Goal: Task Accomplishment & Management: Complete application form

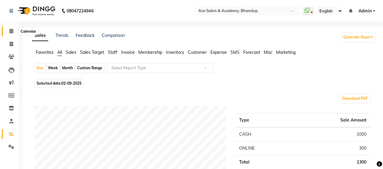
click at [12, 28] on span at bounding box center [11, 31] width 11 height 7
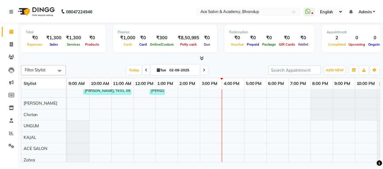
scroll to position [15, 0]
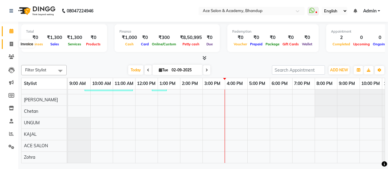
click at [11, 43] on icon at bounding box center [11, 44] width 3 height 5
select select "5800"
select select "service"
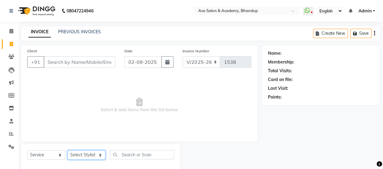
click at [90, 155] on select "Select Stylist ACE SALON Chetan [PERSON_NAME] UNGUM [PERSON_NAME]" at bounding box center [87, 155] width 38 height 9
select select "89012"
click at [68, 151] on select "Select Stylist ACE SALON Chetan [PERSON_NAME] UNGUM [PERSON_NAME]" at bounding box center [87, 155] width 38 height 9
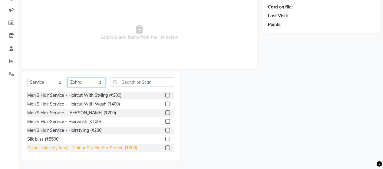
scroll to position [73, 0]
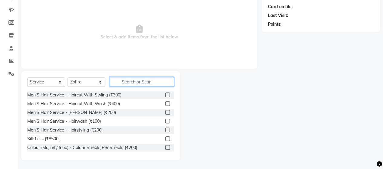
click at [130, 83] on input "text" at bounding box center [142, 81] width 64 height 9
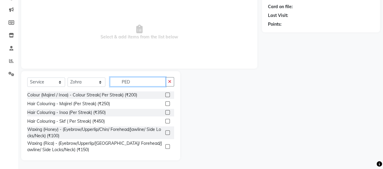
scroll to position [56, 0]
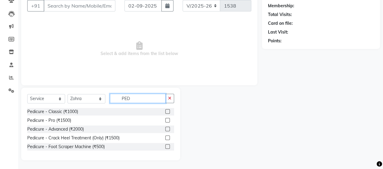
type input "PED"
click at [166, 111] on label at bounding box center [167, 111] width 5 height 5
click at [166, 111] on input "checkbox" at bounding box center [167, 112] width 4 height 4
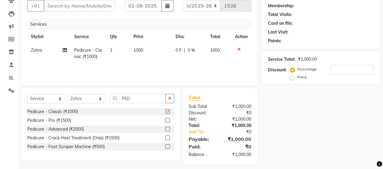
checkbox input "false"
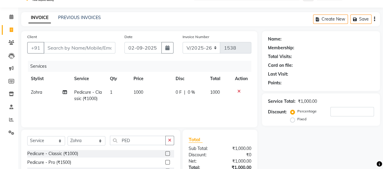
scroll to position [0, 0]
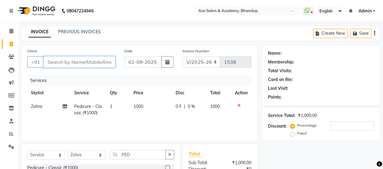
click at [87, 61] on input "Client" at bounding box center [80, 62] width 72 height 12
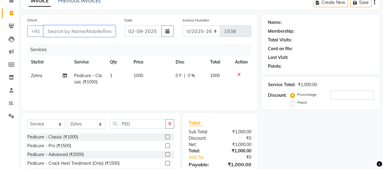
scroll to position [60, 0]
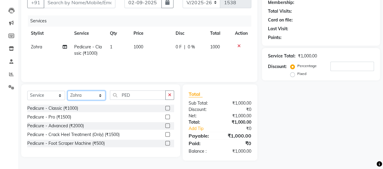
click at [90, 94] on select "Select Stylist ACE SALON Chetan [PERSON_NAME] UNGUM [PERSON_NAME]" at bounding box center [87, 95] width 38 height 9
select select "40243"
click at [68, 91] on select "Select Stylist ACE SALON Chetan [PERSON_NAME] UNGUM [PERSON_NAME]" at bounding box center [87, 95] width 38 height 9
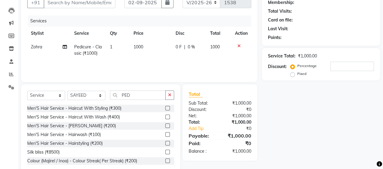
click at [165, 106] on label at bounding box center [167, 108] width 5 height 5
click at [165, 107] on input "checkbox" at bounding box center [167, 109] width 4 height 4
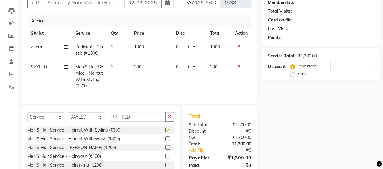
checkbox input "false"
click at [165, 150] on label at bounding box center [167, 147] width 5 height 5
click at [165, 150] on input "checkbox" at bounding box center [167, 148] width 4 height 4
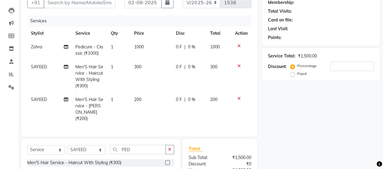
checkbox input "false"
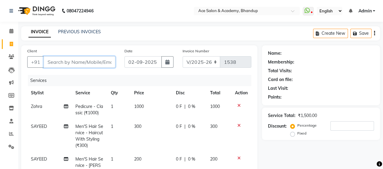
click at [71, 62] on input "Client" at bounding box center [80, 62] width 72 height 12
type input "S"
type input "0"
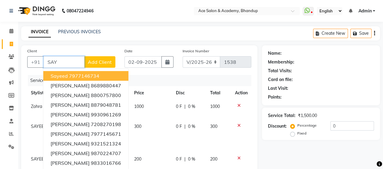
click at [95, 76] on ngb-highlight "7977146734" at bounding box center [84, 76] width 30 height 6
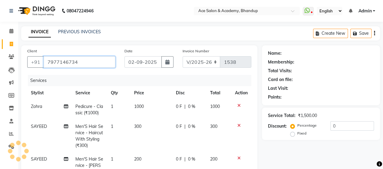
type input "7977146734"
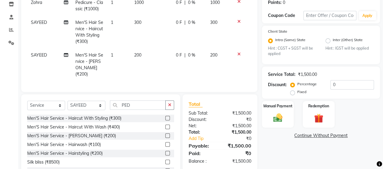
scroll to position [126, 0]
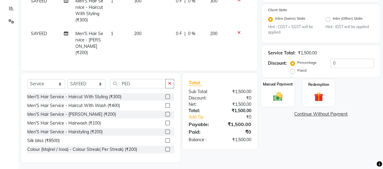
click at [272, 92] on img at bounding box center [277, 96] width 15 height 11
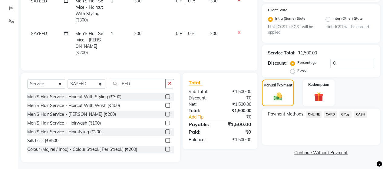
click at [359, 114] on span "CASH" at bounding box center [360, 114] width 13 height 7
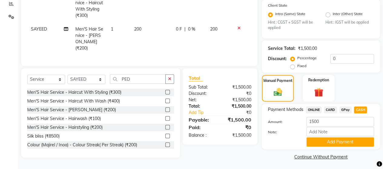
scroll to position [131, 0]
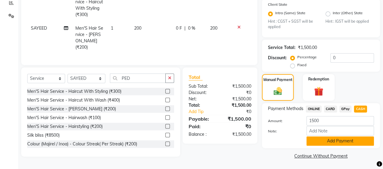
click at [344, 137] on button "Add Payment" at bounding box center [341, 141] width 68 height 9
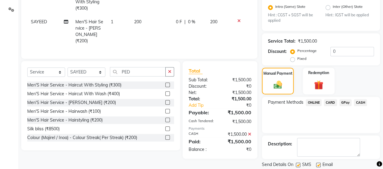
scroll to position [156, 0]
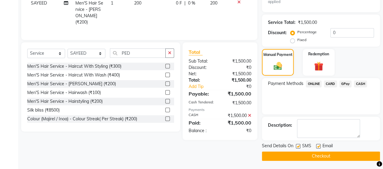
click at [328, 154] on button "Checkout" at bounding box center [321, 156] width 118 height 9
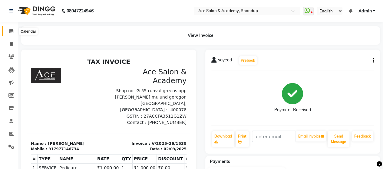
click at [10, 29] on icon at bounding box center [11, 31] width 4 height 5
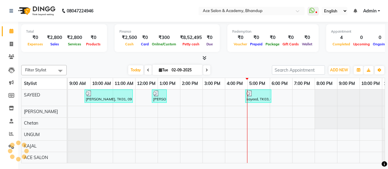
click at [120, 11] on nav "08047224946 Select Location × Ace Salon & Academy, Bhandup WhatsApp Status ✕ St…" at bounding box center [194, 11] width 388 height 22
click at [9, 133] on icon at bounding box center [11, 134] width 5 height 5
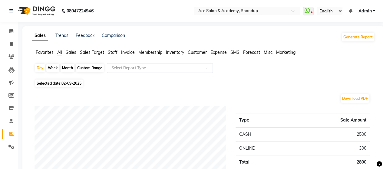
click at [68, 67] on div "Month" at bounding box center [68, 68] width 14 height 8
select select "9"
select select "2025"
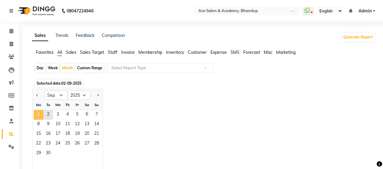
click at [41, 115] on span "1" at bounding box center [39, 115] width 10 height 10
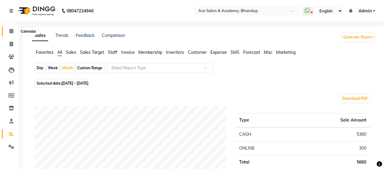
click at [10, 31] on icon at bounding box center [11, 31] width 4 height 5
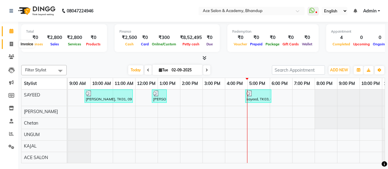
click at [12, 43] on icon at bounding box center [11, 44] width 3 height 5
select select "service"
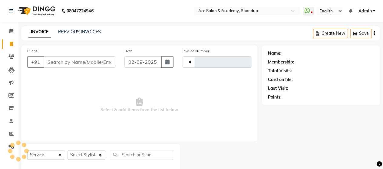
type input "1539"
select select "5800"
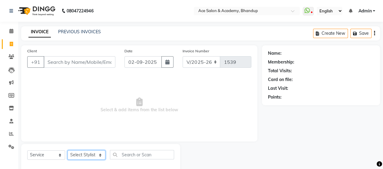
click at [92, 154] on select "Select Stylist ACE SALON Chetan [PERSON_NAME] UNGUM [PERSON_NAME]" at bounding box center [87, 155] width 38 height 9
select select "40243"
click at [68, 151] on select "Select Stylist ACE SALON Chetan [PERSON_NAME] UNGUM [PERSON_NAME]" at bounding box center [87, 155] width 38 height 9
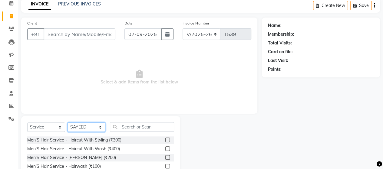
scroll to position [73, 0]
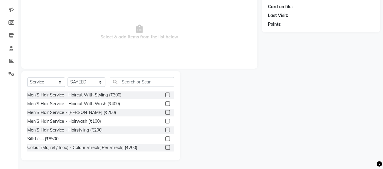
click at [165, 93] on label at bounding box center [167, 95] width 5 height 5
click at [165, 93] on input "checkbox" at bounding box center [167, 95] width 4 height 4
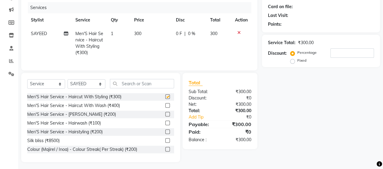
checkbox input "false"
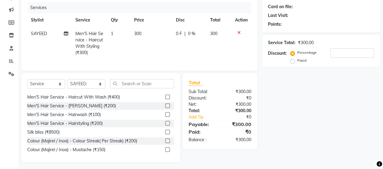
scroll to position [0, 0]
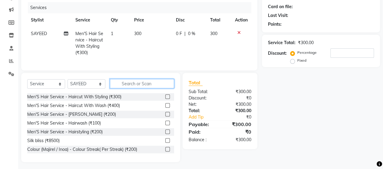
click at [135, 88] on input "text" at bounding box center [142, 83] width 64 height 9
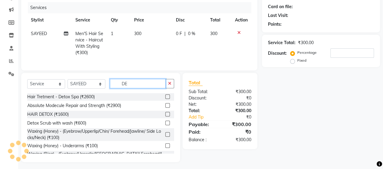
type input "DE"
click at [165, 125] on label at bounding box center [167, 123] width 5 height 5
click at [165, 125] on input "checkbox" at bounding box center [167, 123] width 4 height 4
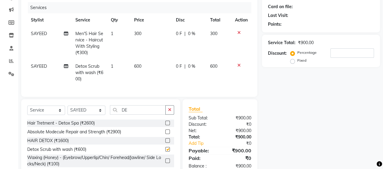
checkbox input "false"
click at [152, 115] on input "DE" at bounding box center [138, 109] width 56 height 9
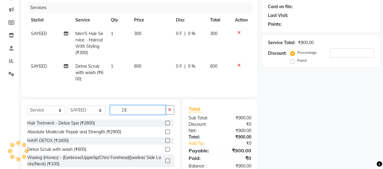
type input "D"
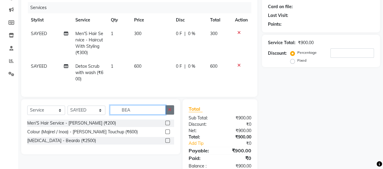
type input "BEA"
click at [171, 112] on icon "button" at bounding box center [169, 110] width 3 height 4
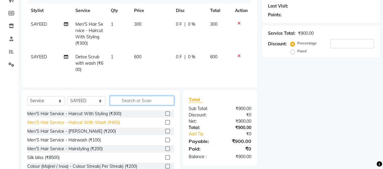
scroll to position [103, 0]
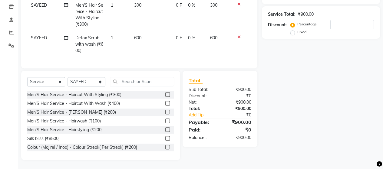
click at [165, 115] on label at bounding box center [167, 112] width 5 height 5
click at [165, 115] on input "checkbox" at bounding box center [167, 113] width 4 height 4
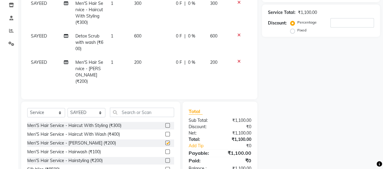
checkbox input "false"
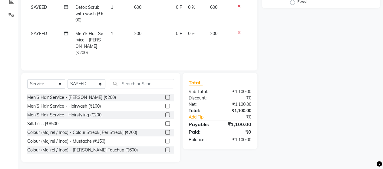
scroll to position [30, 0]
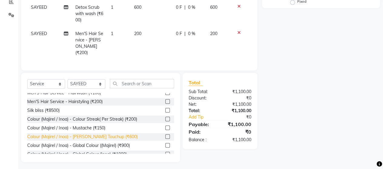
click at [108, 134] on div "Colour (Majirel / Inoa) - [PERSON_NAME] Touchup (₹600)" at bounding box center [82, 137] width 111 height 6
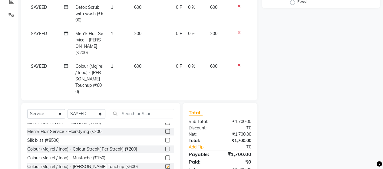
checkbox input "false"
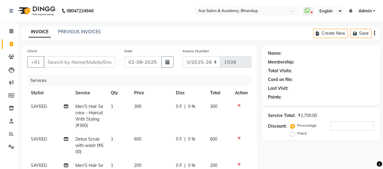
scroll to position [0, 0]
click at [91, 63] on input "Client" at bounding box center [80, 62] width 72 height 12
type input "V"
type input "0"
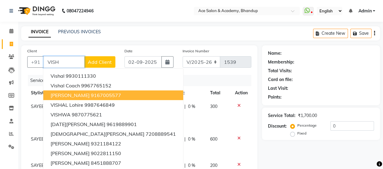
click at [91, 95] on ngb-highlight "9167005577" at bounding box center [106, 95] width 30 height 6
type input "9167005577"
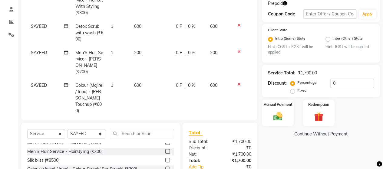
scroll to position [121, 0]
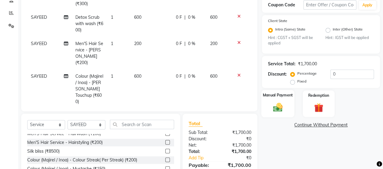
click at [278, 103] on img at bounding box center [277, 107] width 15 height 11
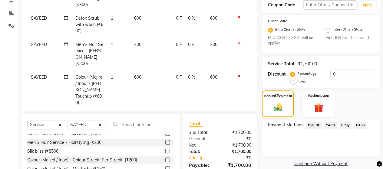
scroll to position [0, 0]
click at [238, 43] on icon at bounding box center [239, 44] width 3 height 4
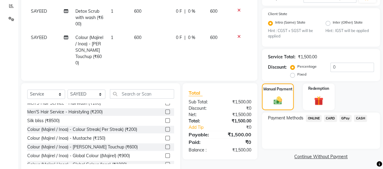
scroll to position [134, 0]
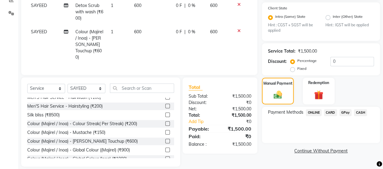
click at [360, 111] on span "CASH" at bounding box center [360, 112] width 13 height 7
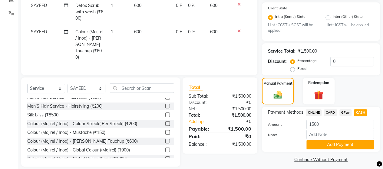
scroll to position [138, 0]
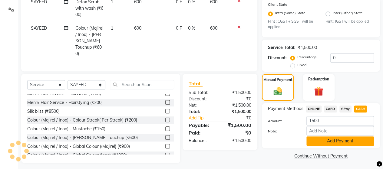
click at [343, 141] on button "Add Payment" at bounding box center [341, 141] width 68 height 9
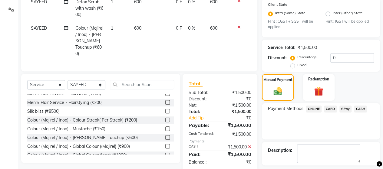
scroll to position [163, 0]
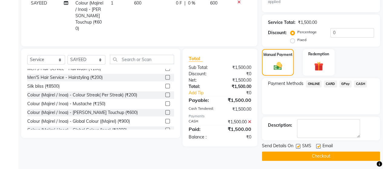
click at [348, 154] on button "Checkout" at bounding box center [321, 156] width 118 height 9
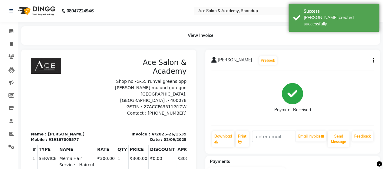
click at [230, 58] on span "[PERSON_NAME]" at bounding box center [235, 61] width 34 height 8
click at [259, 61] on button "Prebook" at bounding box center [268, 60] width 18 height 8
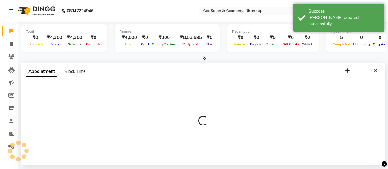
select select "40243"
select select "600"
select select "tentative"
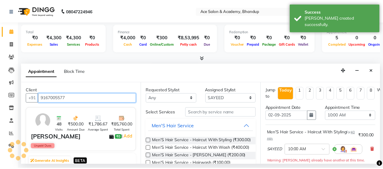
scroll to position [0, 19]
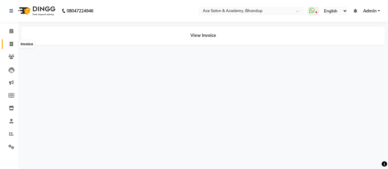
click at [10, 44] on icon at bounding box center [11, 44] width 3 height 5
select select "service"
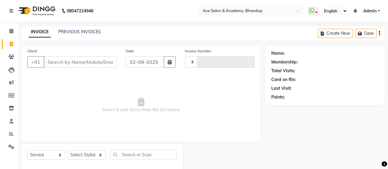
type input "1540"
select select "5800"
click at [69, 60] on div "Client +91" at bounding box center [71, 60] width 97 height 25
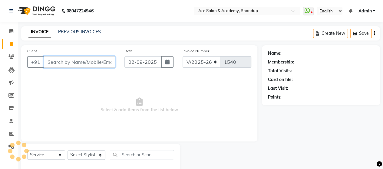
click at [73, 58] on input "Client" at bounding box center [80, 62] width 72 height 12
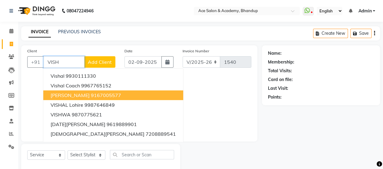
click at [91, 96] on ngb-highlight "9167005577" at bounding box center [106, 95] width 30 height 6
type input "9167005577"
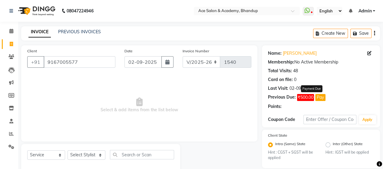
click at [319, 97] on button "Pay" at bounding box center [320, 97] width 10 height 7
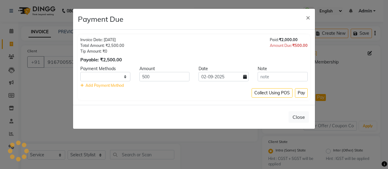
select select "1"
click at [244, 76] on icon at bounding box center [245, 77] width 4 height 4
select select "9"
select select "2025"
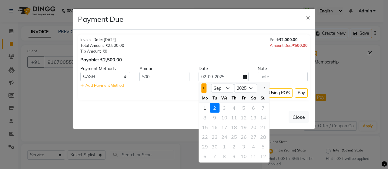
click at [204, 88] on span "Previous month" at bounding box center [204, 88] width 2 height 2
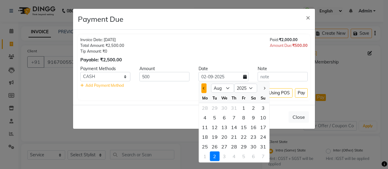
click at [204, 88] on span "Previous month" at bounding box center [204, 88] width 2 height 2
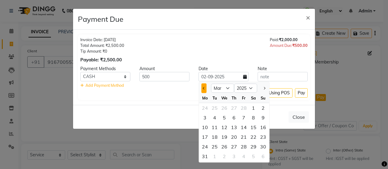
click at [204, 88] on span "Previous month" at bounding box center [204, 88] width 2 height 2
select select "2"
click at [227, 147] on div "26" at bounding box center [224, 147] width 10 height 10
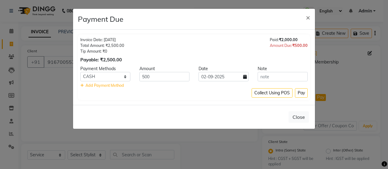
type input "[DATE]"
click at [301, 91] on button "Pay" at bounding box center [301, 92] width 13 height 9
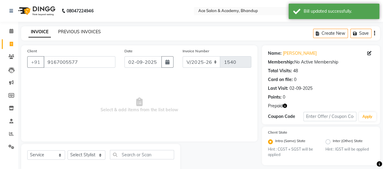
click at [71, 30] on link "PREVIOUS INVOICES" at bounding box center [79, 31] width 43 height 5
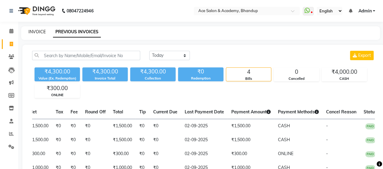
click at [35, 32] on link "INVOICE" at bounding box center [36, 31] width 17 height 5
select select "service"
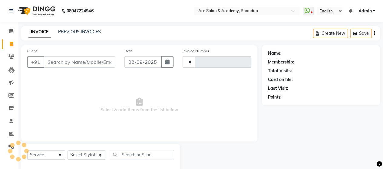
scroll to position [0, 0]
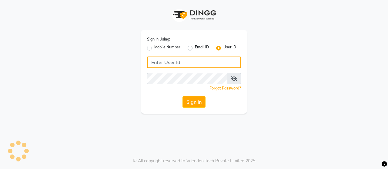
type input "ACE"
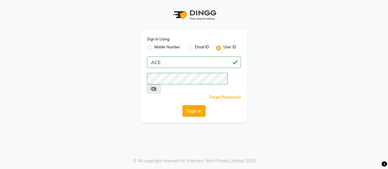
click at [200, 105] on button "Sign In" at bounding box center [193, 111] width 23 height 12
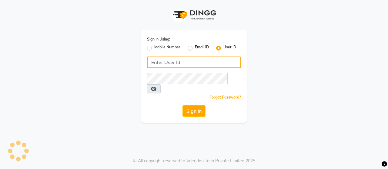
type input "ACE"
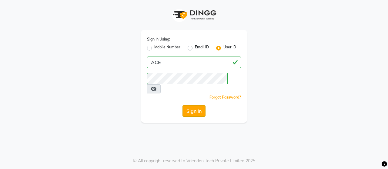
click at [195, 105] on button "Sign In" at bounding box center [193, 111] width 23 height 12
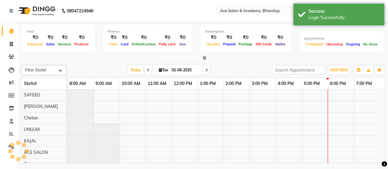
select select "en"
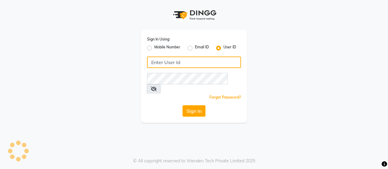
type input "ACE"
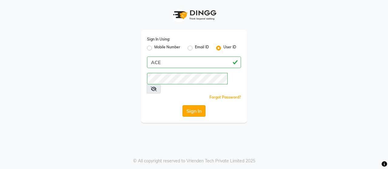
click at [195, 105] on button "Sign In" at bounding box center [193, 111] width 23 height 12
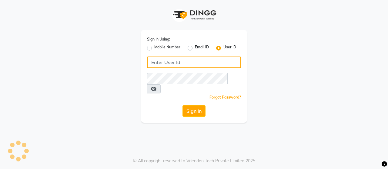
type input "ACE"
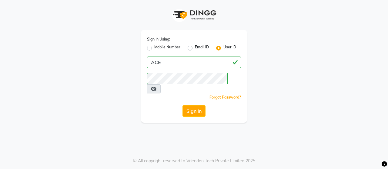
click at [197, 105] on button "Sign In" at bounding box center [193, 111] width 23 height 12
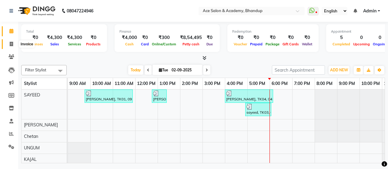
click at [10, 44] on icon at bounding box center [11, 44] width 3 height 5
select select "5800"
select select "service"
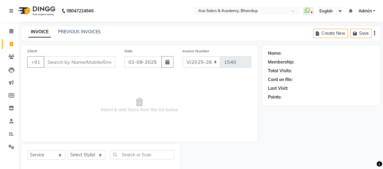
scroll to position [12, 0]
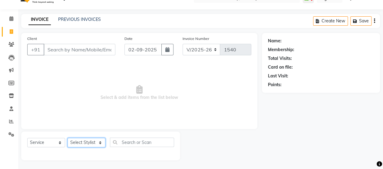
click at [94, 143] on select "Select Stylist ACE SALON Chetan [PERSON_NAME] UNGUM [PERSON_NAME]" at bounding box center [87, 142] width 38 height 9
select select "40243"
click at [68, 138] on select "Select Stylist ACE SALON Chetan [PERSON_NAME] UNGUM [PERSON_NAME]" at bounding box center [87, 142] width 38 height 9
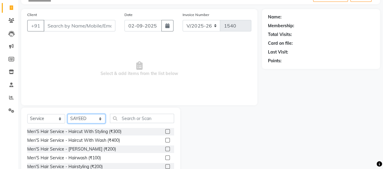
scroll to position [73, 0]
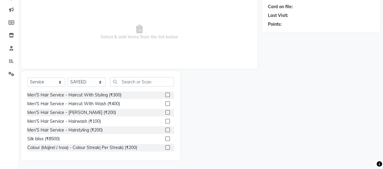
click at [165, 95] on label at bounding box center [167, 95] width 5 height 5
click at [165, 95] on input "checkbox" at bounding box center [167, 95] width 4 height 4
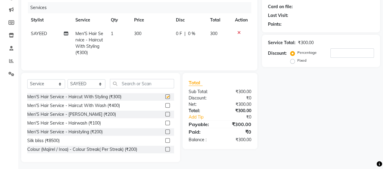
checkbox input "false"
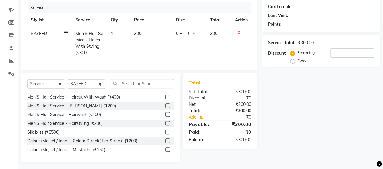
scroll to position [0, 0]
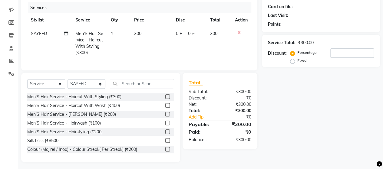
click at [165, 117] on label at bounding box center [167, 114] width 5 height 5
click at [165, 117] on input "checkbox" at bounding box center [167, 115] width 4 height 4
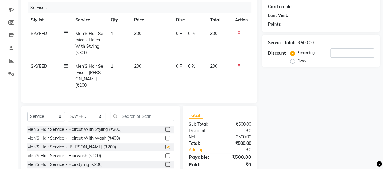
checkbox input "false"
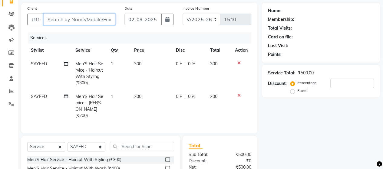
click at [57, 18] on input "Client" at bounding box center [80, 20] width 72 height 12
click at [60, 18] on input "Client" at bounding box center [80, 20] width 72 height 12
type input "9"
type input "0"
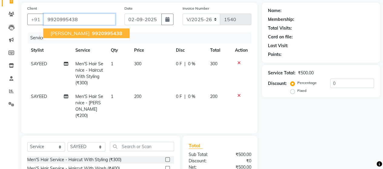
type input "9920995438"
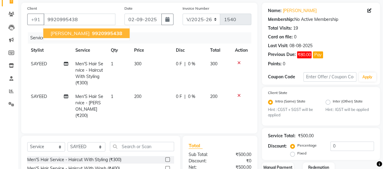
click at [78, 32] on span "[PERSON_NAME]" at bounding box center [70, 33] width 39 height 6
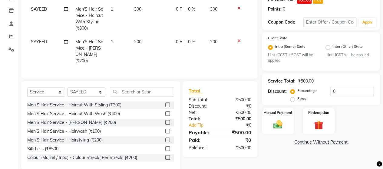
scroll to position [103, 0]
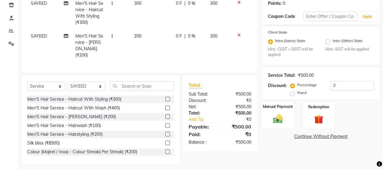
click at [276, 112] on div "Manual Payment" at bounding box center [277, 116] width 33 height 28
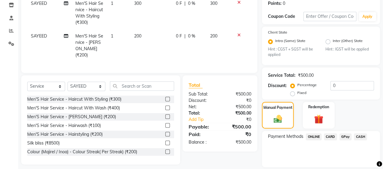
click at [314, 136] on span "ONLINE" at bounding box center [314, 137] width 16 height 7
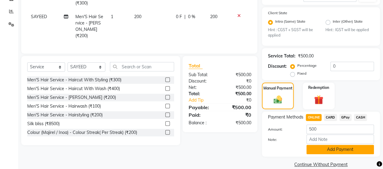
scroll to position [131, 0]
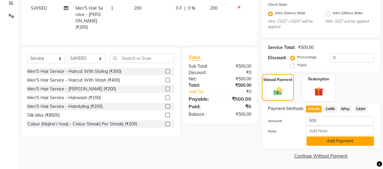
click at [321, 140] on button "Add Payment" at bounding box center [341, 141] width 68 height 9
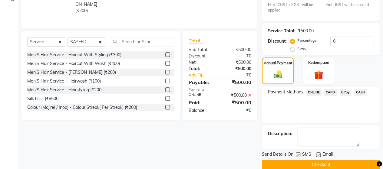
scroll to position [156, 0]
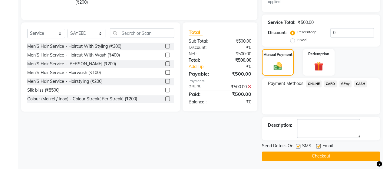
click at [317, 156] on button "Checkout" at bounding box center [321, 156] width 118 height 9
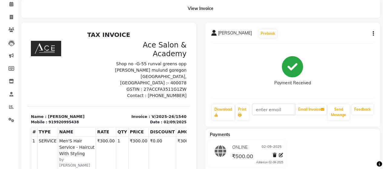
scroll to position [2, 0]
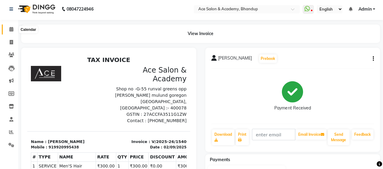
click at [11, 28] on icon at bounding box center [11, 29] width 4 height 5
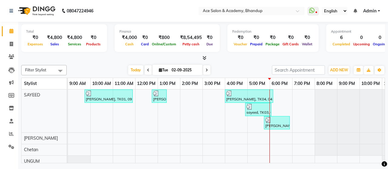
click at [381, 56] on div at bounding box center [203, 58] width 364 height 6
